Goal: Find specific page/section: Find specific page/section

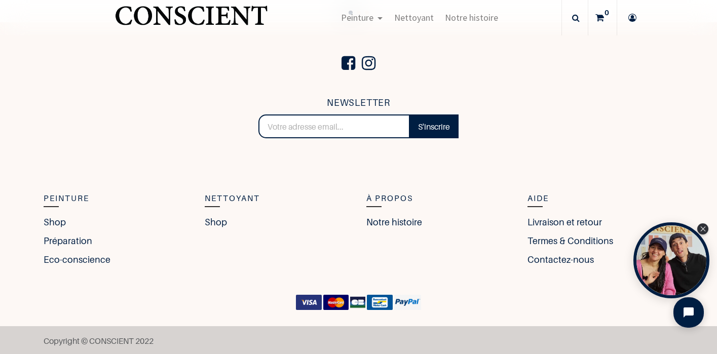
scroll to position [2183, 0]
click at [553, 259] on link "Contactez-nous" at bounding box center [562, 260] width 71 height 14
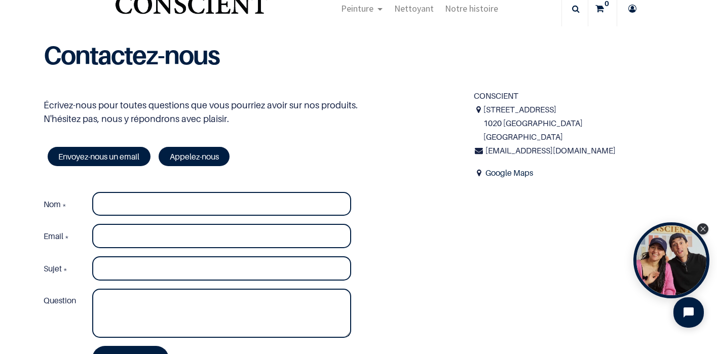
scroll to position [32, 0]
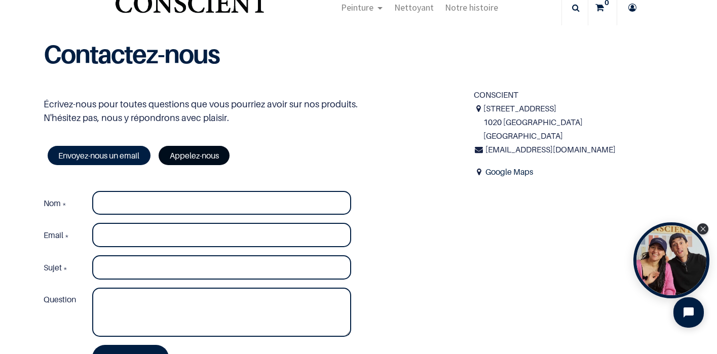
click at [213, 155] on link "Appelez-nous" at bounding box center [194, 155] width 71 height 19
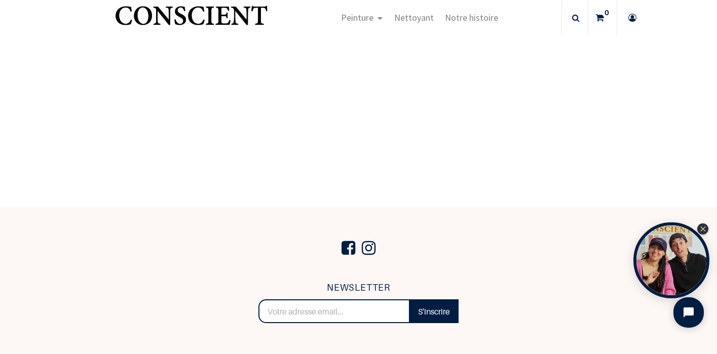
scroll to position [537, 0]
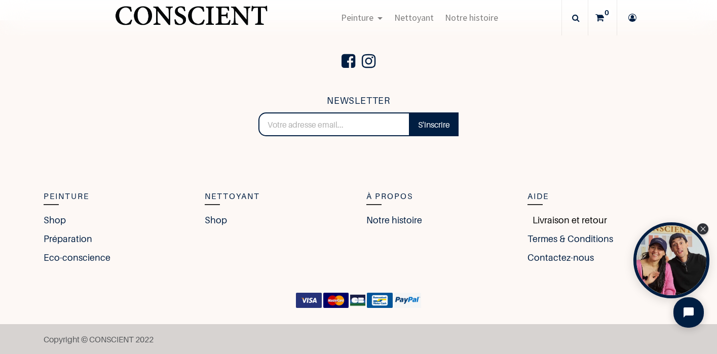
click at [539, 220] on link "Livraison et retour" at bounding box center [567, 220] width 80 height 14
click at [557, 218] on link "Livraison et retour" at bounding box center [567, 220] width 80 height 14
click at [553, 256] on link "Contactez-nous" at bounding box center [562, 258] width 71 height 14
